Goal: Task Accomplishment & Management: Use online tool/utility

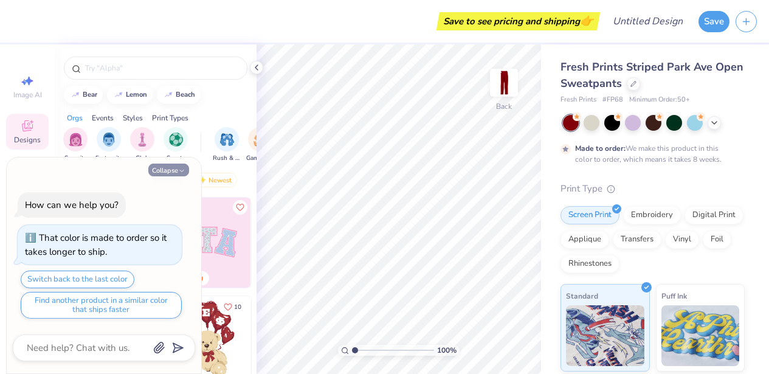
click at [170, 172] on button "Collapse" at bounding box center [168, 169] width 41 height 13
type textarea "x"
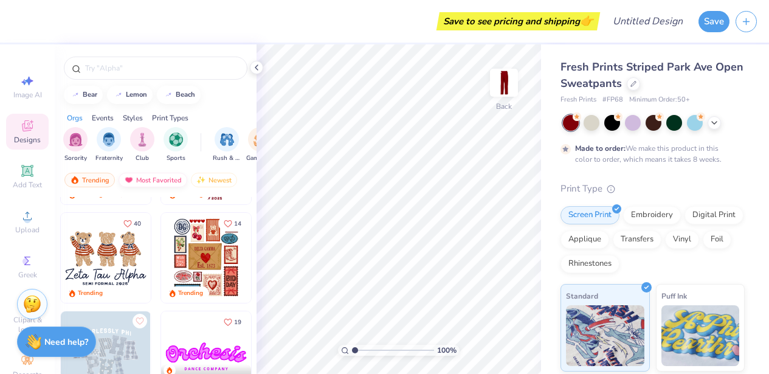
scroll to position [185, 0]
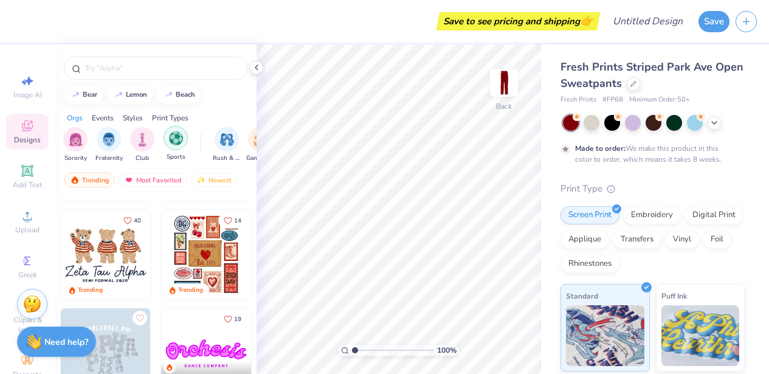
click at [171, 150] on div "filter for Sports" at bounding box center [175, 138] width 24 height 24
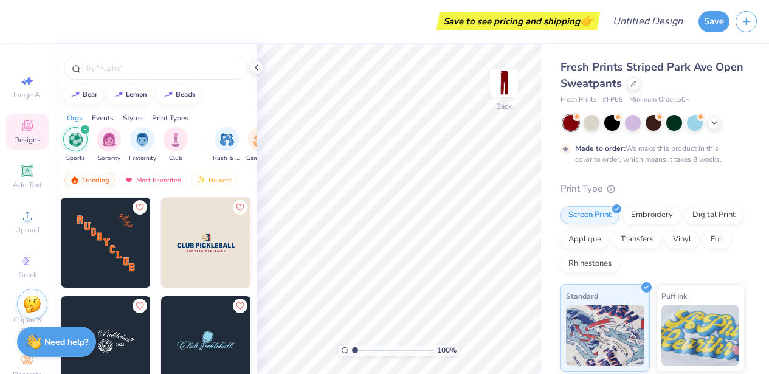
scroll to position [590, 0]
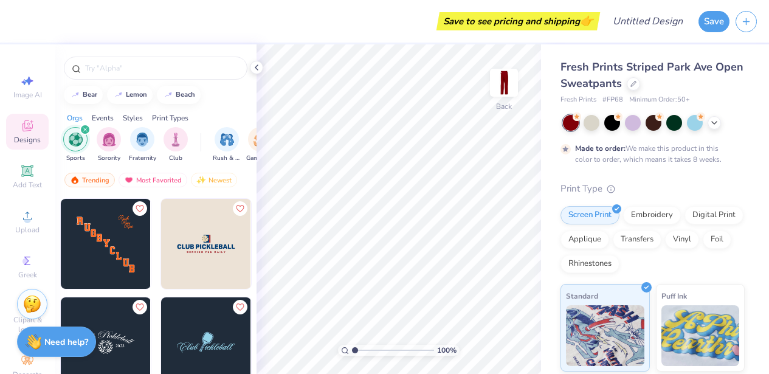
click at [115, 245] on img at bounding box center [106, 244] width 90 height 90
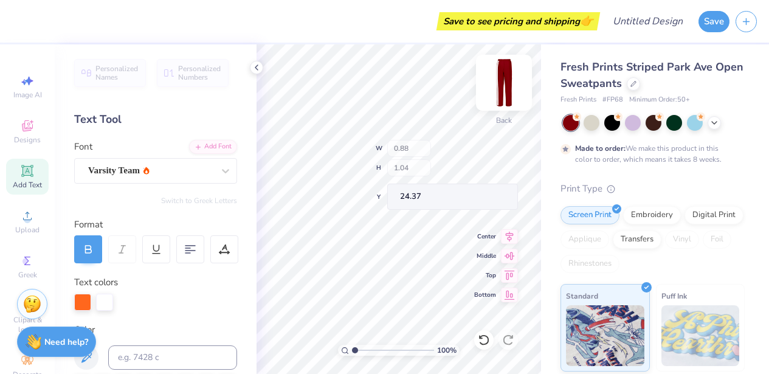
type input "0.74"
type input "26.05"
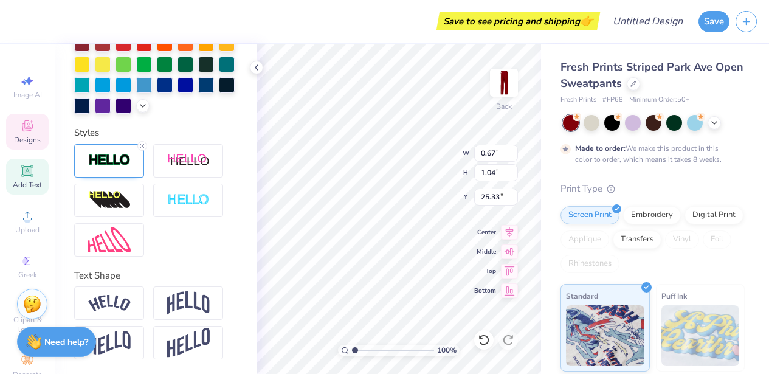
scroll to position [380, 0]
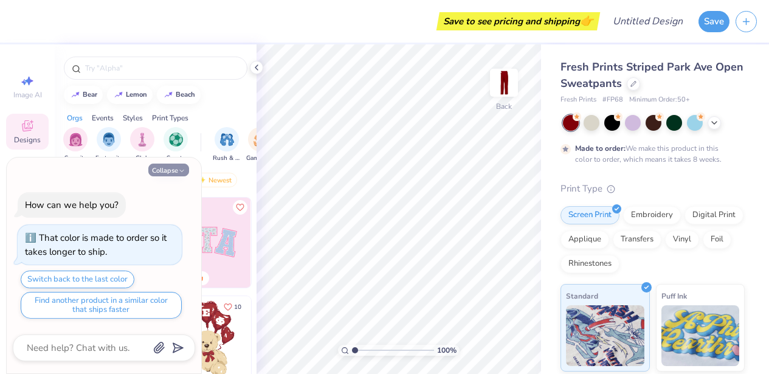
click at [163, 171] on button "Collapse" at bounding box center [168, 169] width 41 height 13
type textarea "x"
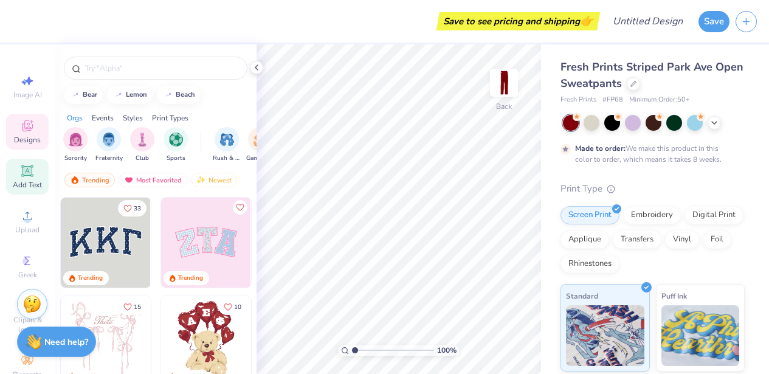
click at [34, 177] on icon at bounding box center [27, 170] width 15 height 15
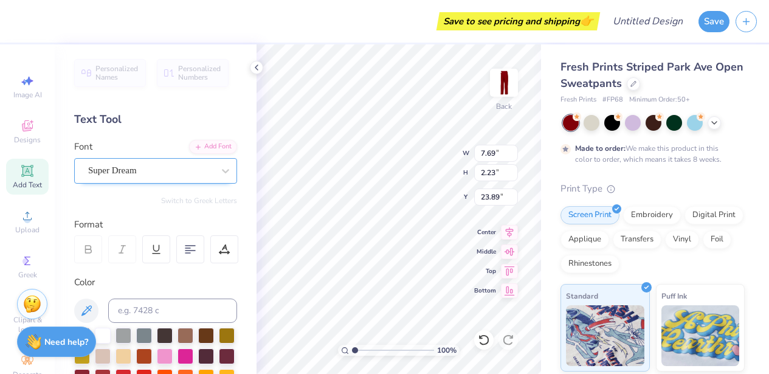
click at [187, 172] on div "Super Dream" at bounding box center [151, 170] width 128 height 19
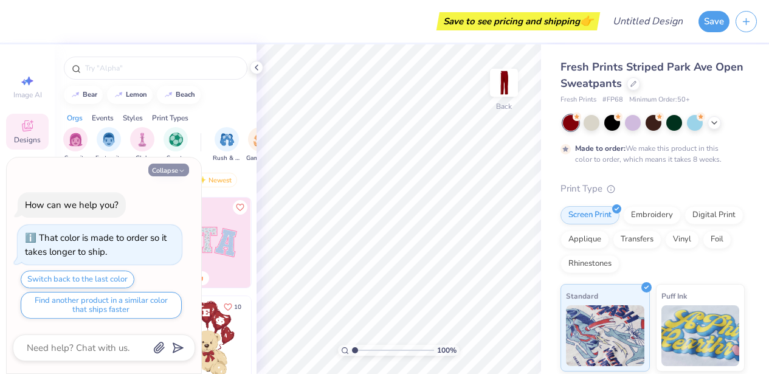
click at [166, 169] on button "Collapse" at bounding box center [168, 169] width 41 height 13
type textarea "x"
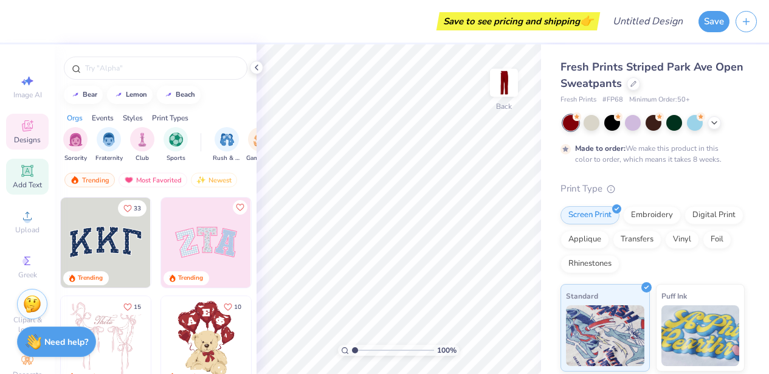
click at [24, 170] on icon at bounding box center [26, 170] width 9 height 9
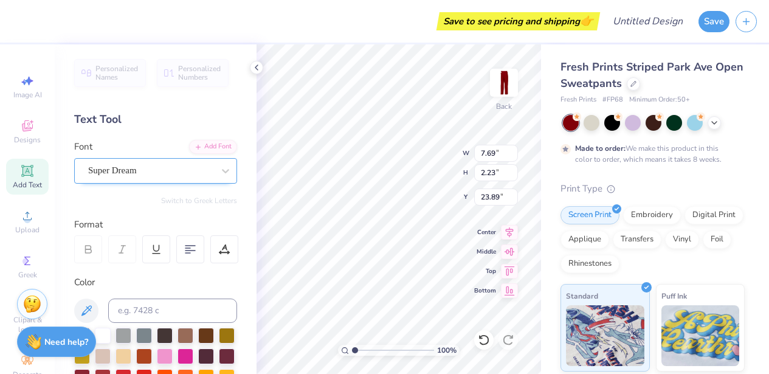
click at [154, 167] on div "Super Dream" at bounding box center [151, 170] width 128 height 19
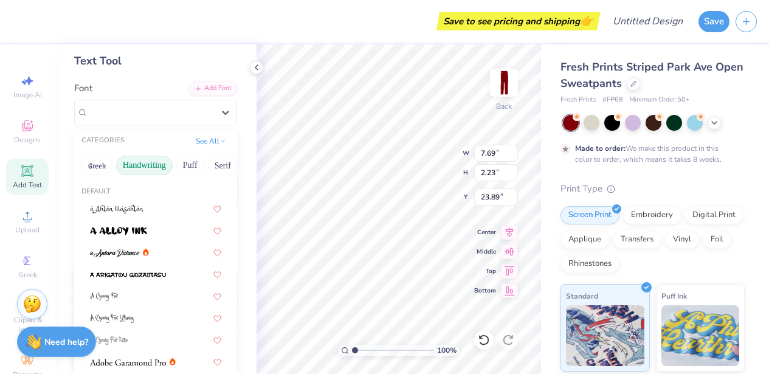
scroll to position [67, 0]
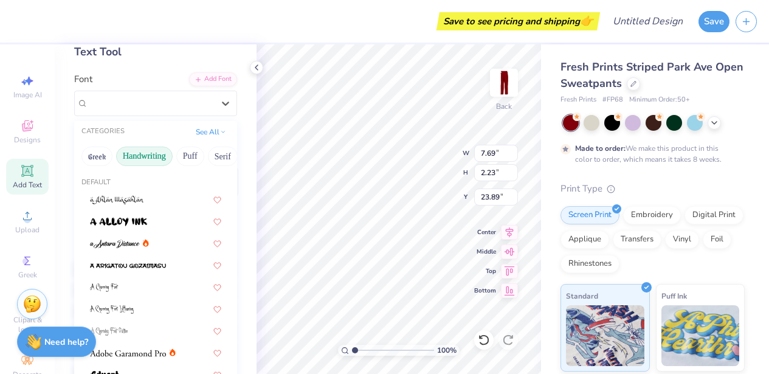
click at [156, 153] on button "Handwriting" at bounding box center [144, 155] width 57 height 19
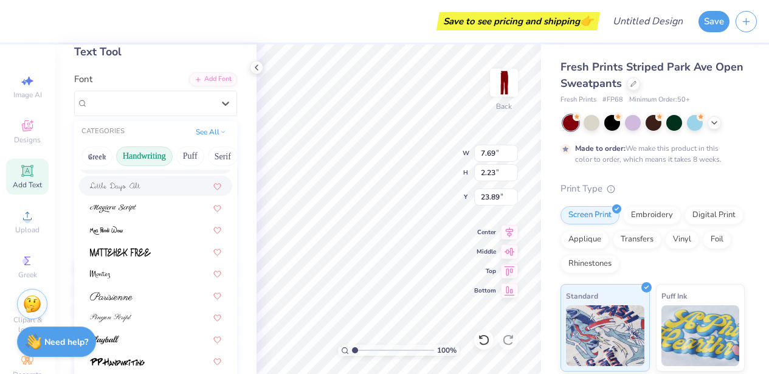
scroll to position [275, 0]
click at [187, 155] on button "Puff" at bounding box center [190, 155] width 28 height 19
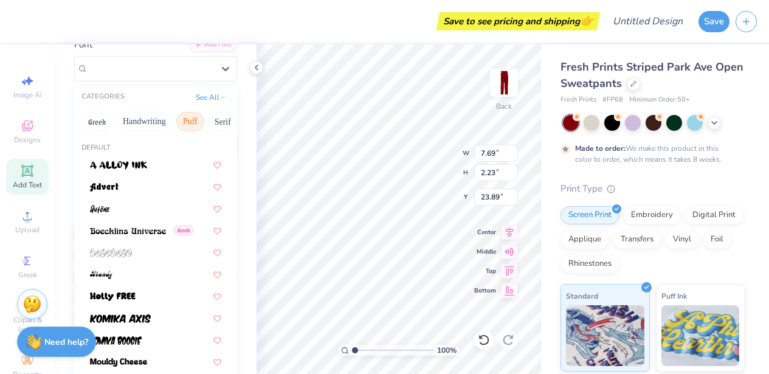
scroll to position [95, 0]
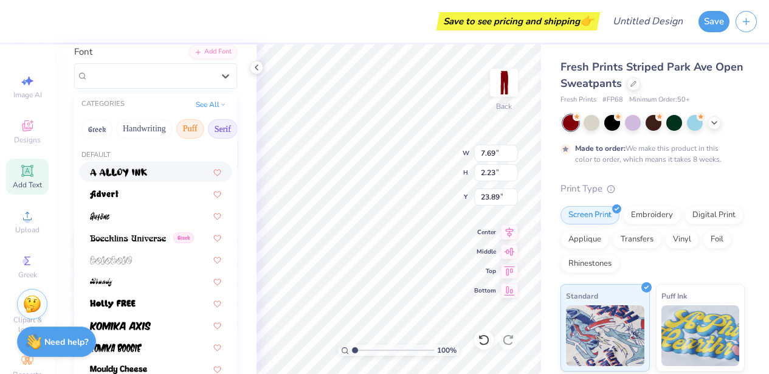
click at [213, 126] on button "Serif" at bounding box center [223, 128] width 30 height 19
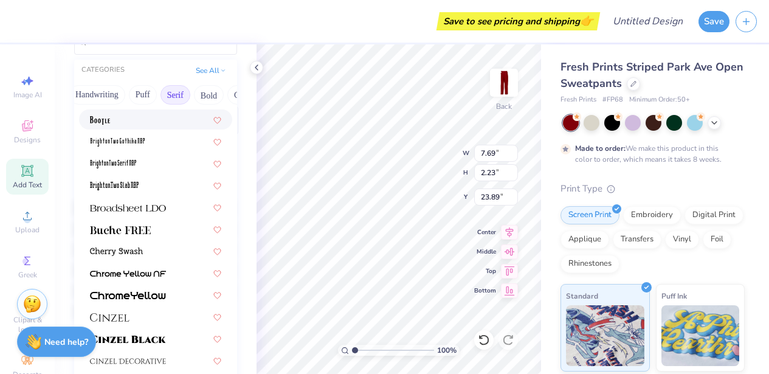
scroll to position [45, 0]
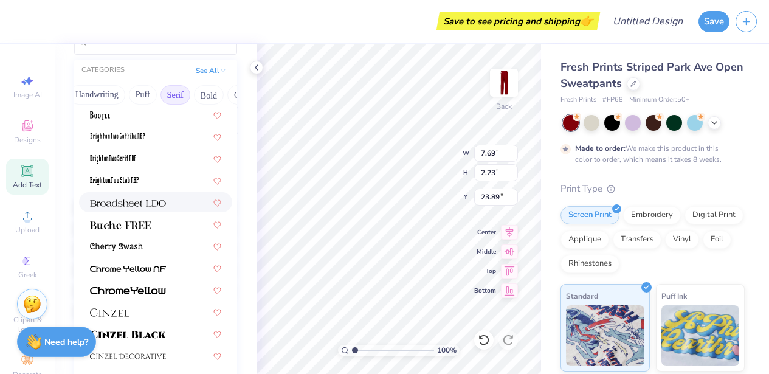
click at [176, 201] on div at bounding box center [155, 202] width 131 height 13
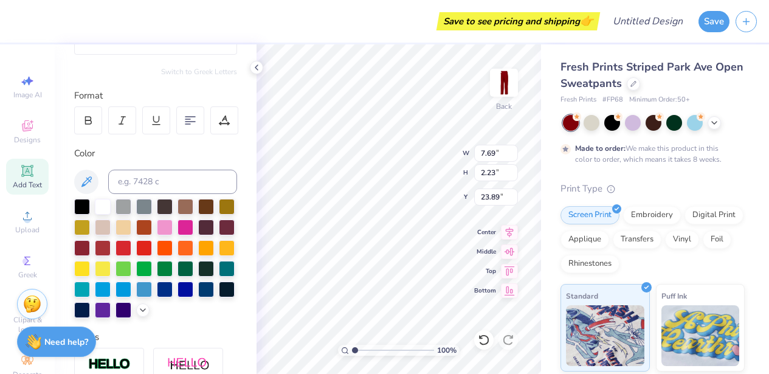
type input "7.58"
type input "1.85"
type input "24.08"
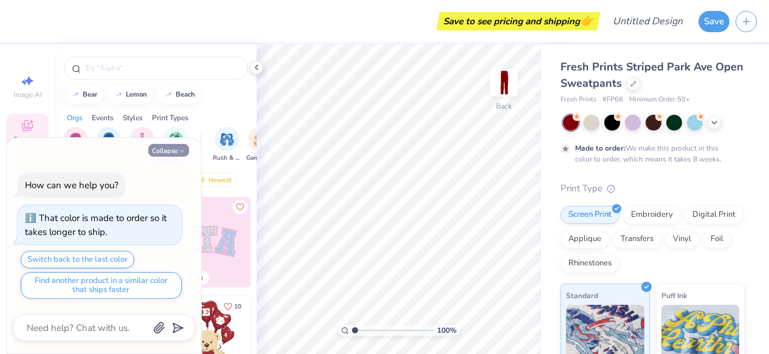
click at [171, 155] on button "Collapse" at bounding box center [168, 150] width 41 height 13
type textarea "x"
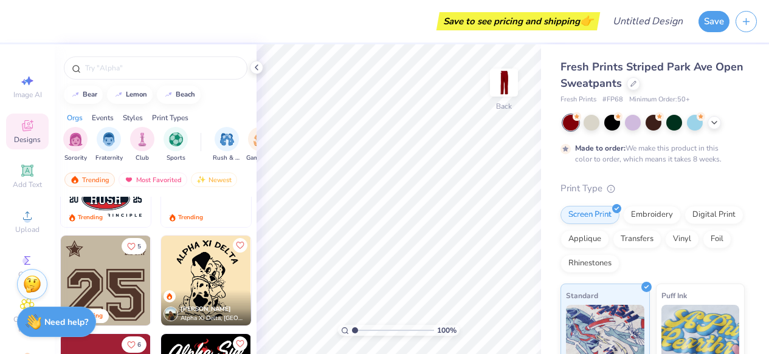
scroll to position [2738, 0]
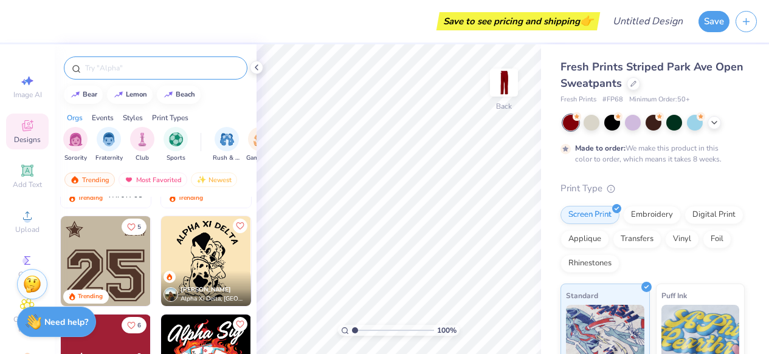
click at [154, 68] on input "text" at bounding box center [162, 68] width 156 height 12
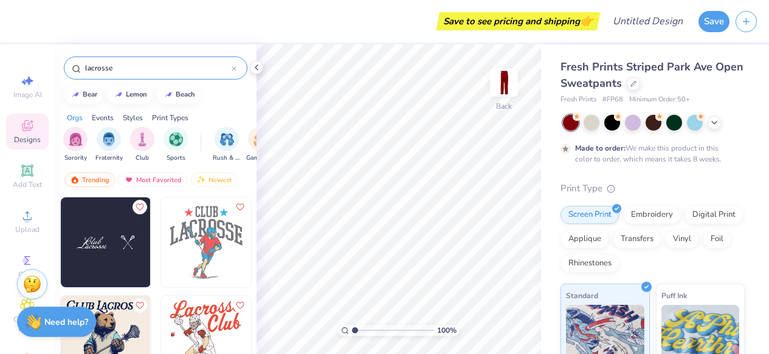
scroll to position [0, 0]
type input "lacrosse"
click at [19, 88] on div "Image AI" at bounding box center [27, 87] width 43 height 36
select select "4"
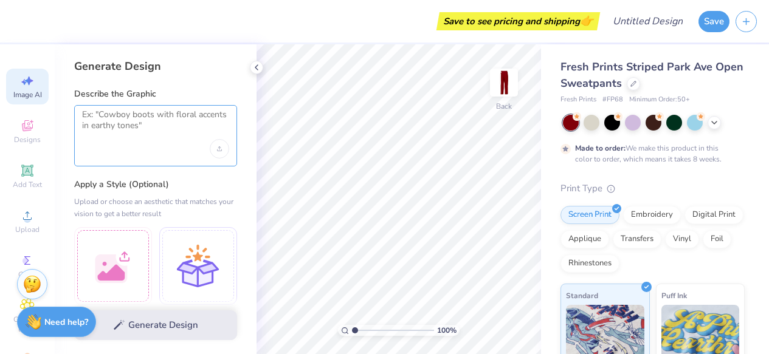
click at [116, 119] on textarea at bounding box center [155, 124] width 147 height 30
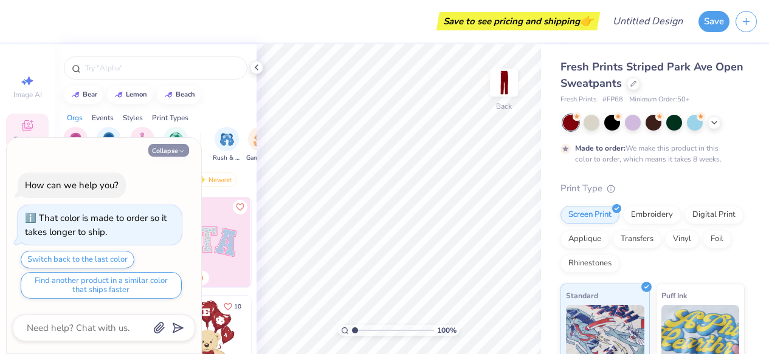
click at [183, 154] on icon "button" at bounding box center [181, 151] width 7 height 7
type textarea "x"
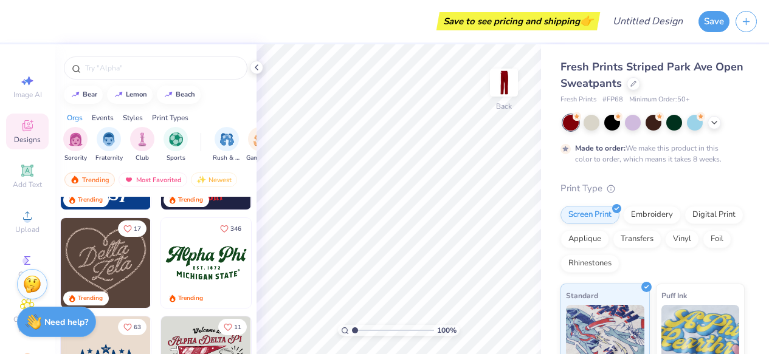
scroll to position [600, 0]
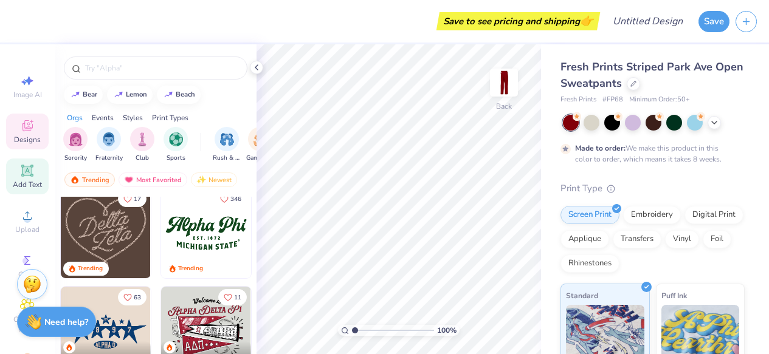
click at [35, 167] on div "Add Text" at bounding box center [27, 177] width 43 height 36
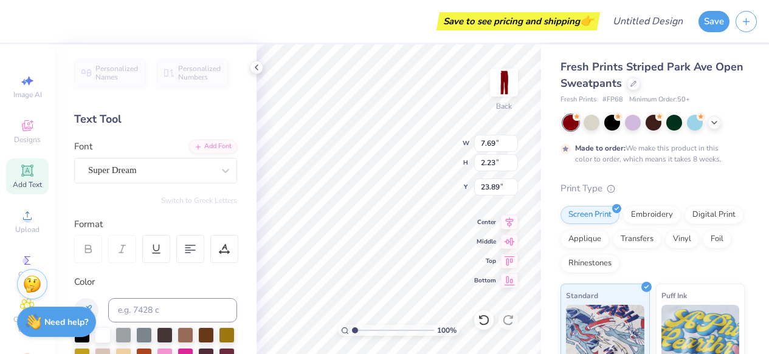
type textarea "W"
type textarea "[US_STATE]"
click at [215, 181] on div at bounding box center [226, 171] width 22 height 22
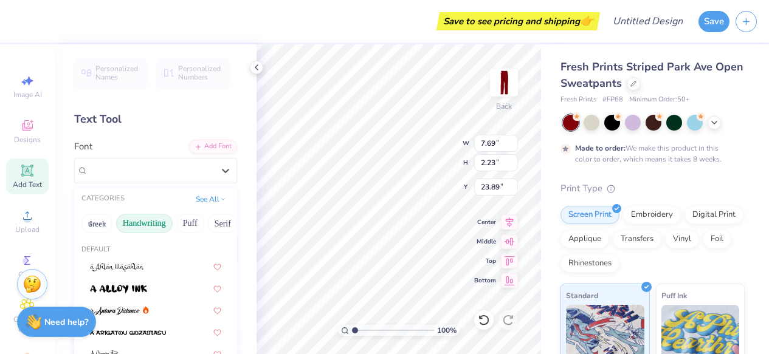
click at [154, 227] on button "Handwriting" at bounding box center [144, 223] width 57 height 19
